Goal: Find specific page/section: Find specific page/section

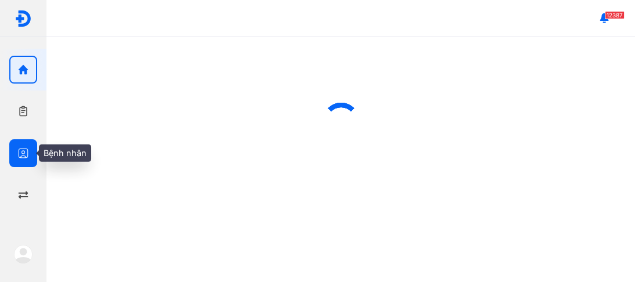
click at [23, 155] on icon "button" at bounding box center [23, 154] width 12 height 12
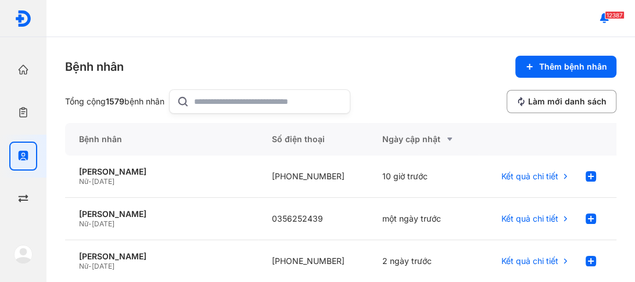
click at [242, 101] on input "text" at bounding box center [268, 101] width 149 height 23
type input "**********"
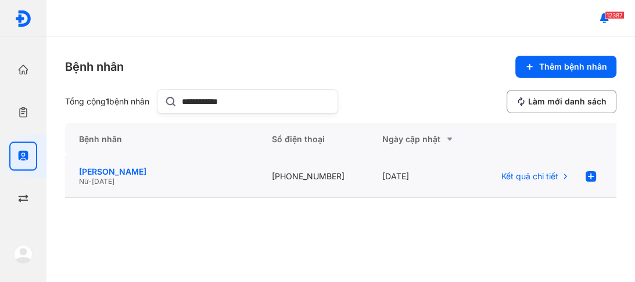
click at [109, 174] on div "[PERSON_NAME]" at bounding box center [161, 172] width 165 height 10
click at [105, 171] on div "[PERSON_NAME]" at bounding box center [161, 172] width 165 height 10
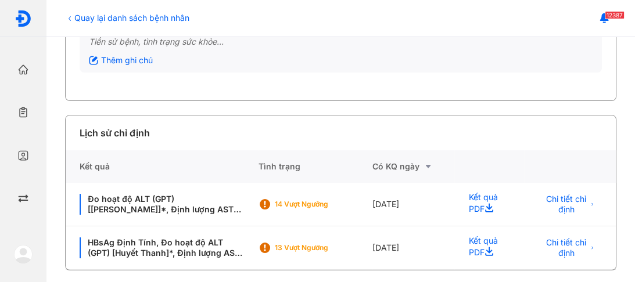
scroll to position [167, 0]
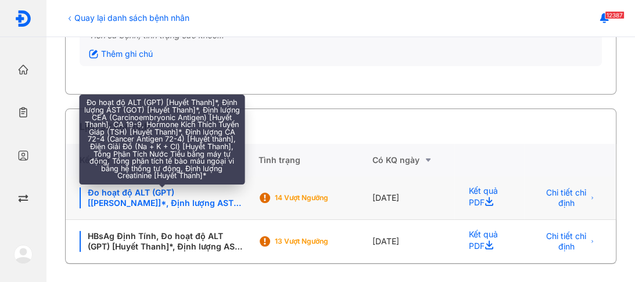
click at [131, 199] on div "Đo hoạt độ ALT (GPT) [[PERSON_NAME]]*, Định lượng AST (GOT) [[PERSON_NAME]]*, Đ…" at bounding box center [162, 198] width 164 height 21
click at [200, 196] on div "Đo hoạt độ ALT (GPT) [[PERSON_NAME]]*, Định lượng AST (GOT) [[PERSON_NAME]]*, Đ…" at bounding box center [162, 198] width 164 height 21
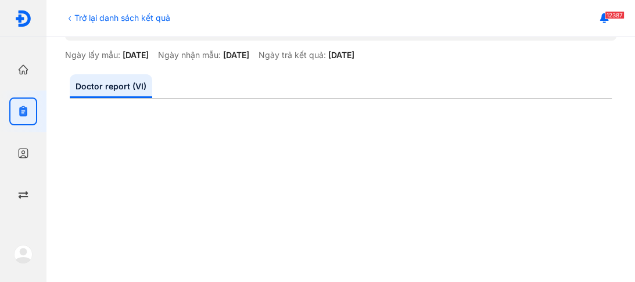
scroll to position [87, 0]
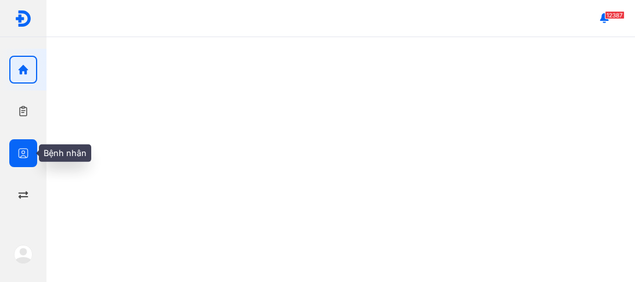
click at [18, 155] on icon "button" at bounding box center [23, 154] width 12 height 12
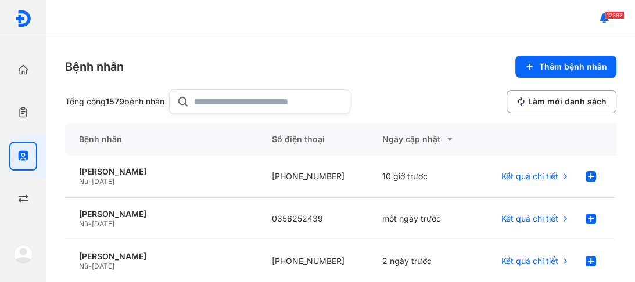
click at [224, 94] on input "text" at bounding box center [268, 101] width 149 height 23
type input "******"
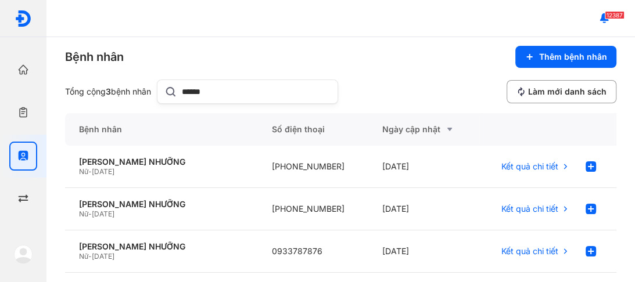
scroll to position [19, 0]
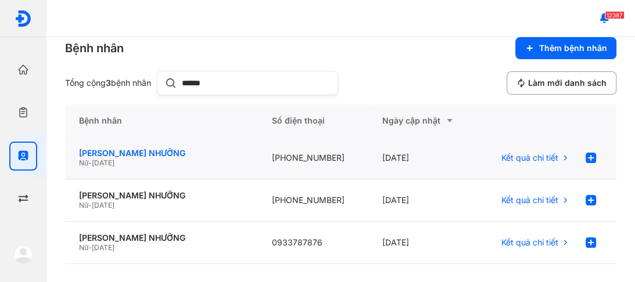
click at [112, 153] on div "LÊ THỊ NHƯỠNG" at bounding box center [161, 153] width 165 height 10
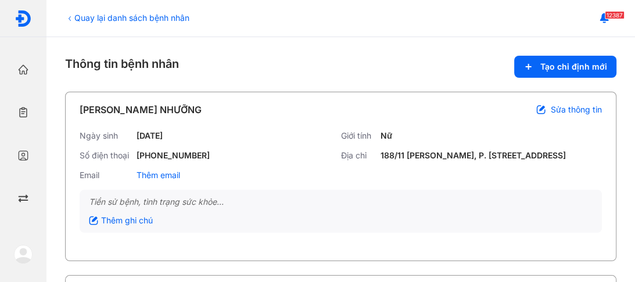
drag, startPoint x: 21, startPoint y: 153, endPoint x: 77, endPoint y: 122, distance: 63.7
click at [24, 152] on icon "button" at bounding box center [23, 156] width 12 height 12
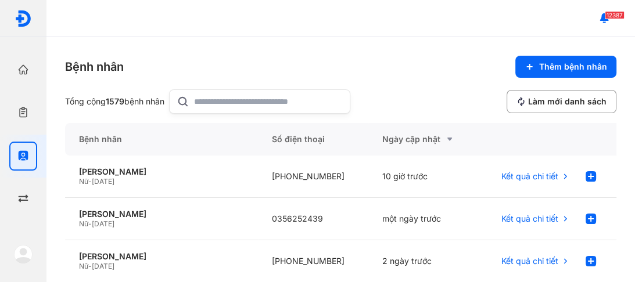
click at [195, 93] on div at bounding box center [259, 101] width 181 height 24
click at [195, 93] on input "text" at bounding box center [268, 101] width 149 height 23
click at [217, 99] on input "text" at bounding box center [268, 101] width 149 height 23
type input "******"
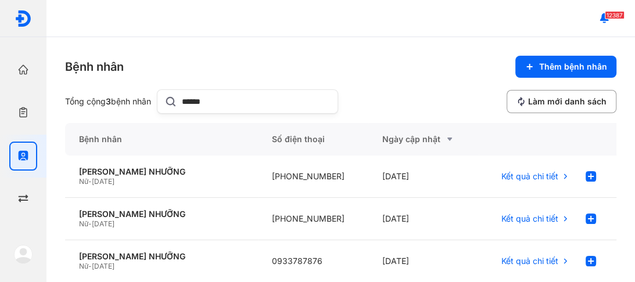
scroll to position [19, 0]
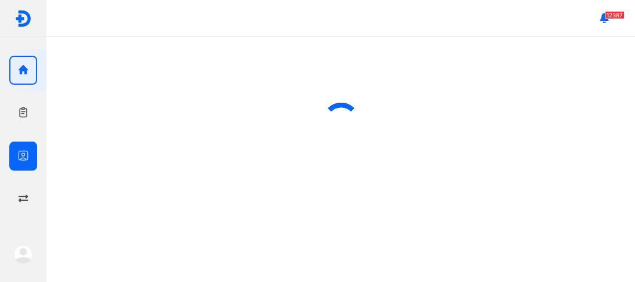
click at [20, 152] on icon "button" at bounding box center [23, 156] width 12 height 12
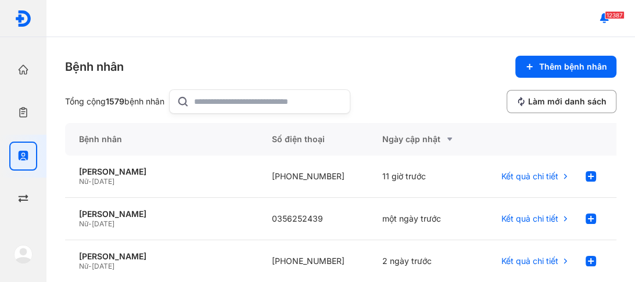
click at [227, 102] on input "text" at bounding box center [268, 101] width 149 height 23
type input "*********"
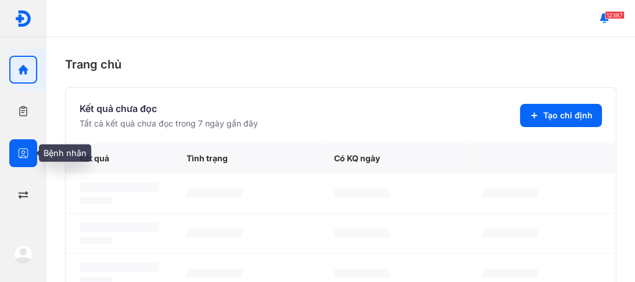
drag, startPoint x: 25, startPoint y: 153, endPoint x: 31, endPoint y: 150, distance: 6.8
click at [24, 153] on icon "button" at bounding box center [23, 154] width 12 height 12
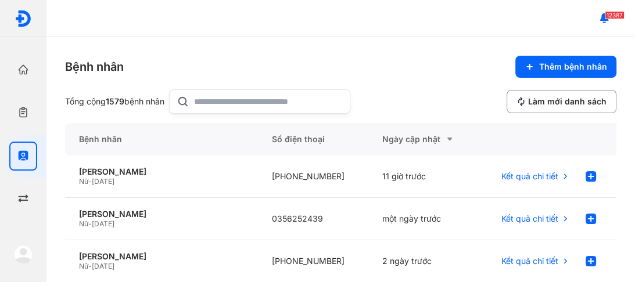
click at [228, 98] on input "text" at bounding box center [268, 101] width 149 height 23
type input "*********"
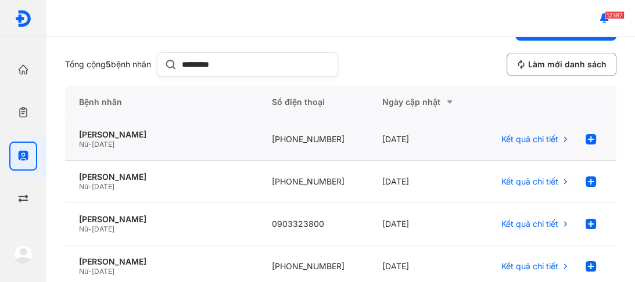
scroll to position [93, 0]
